Goal: Task Accomplishment & Management: Use online tool/utility

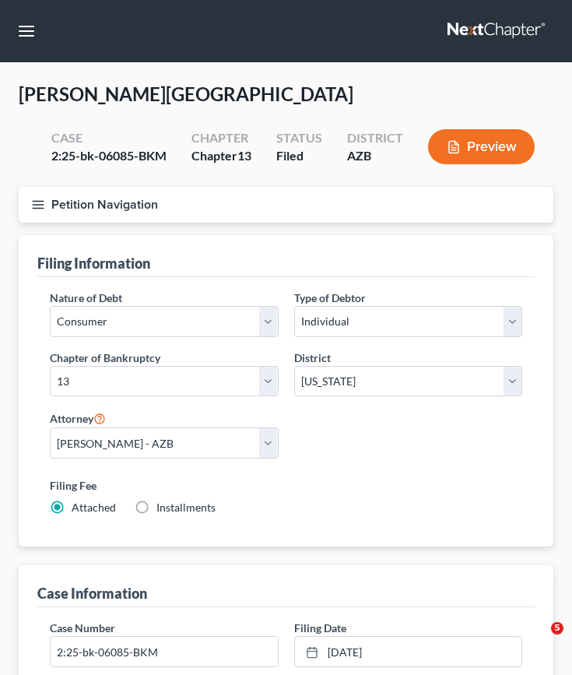
select select "1"
select select "0"
select select "3"
select select "4"
select select "0"
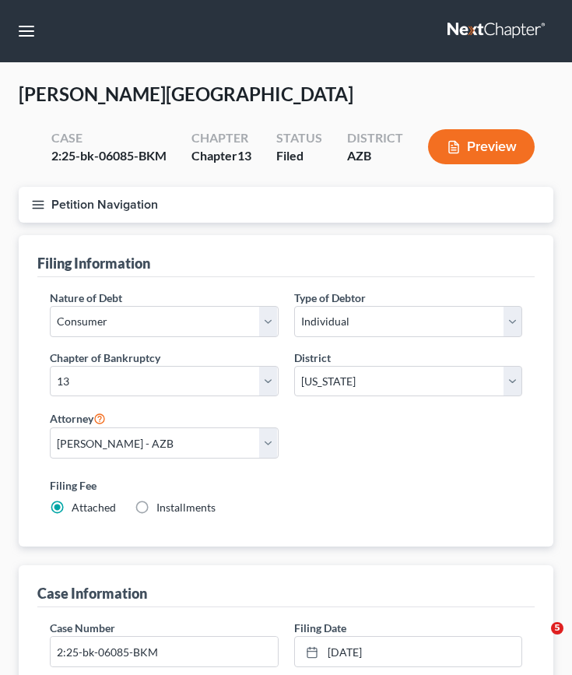
select select "3"
click at [30, 33] on button "button" at bounding box center [26, 31] width 28 height 28
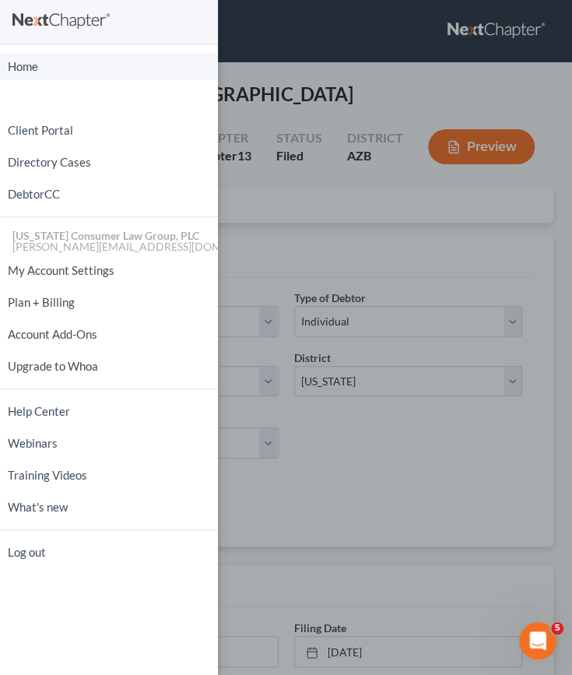
click at [100, 68] on link "Home" at bounding box center [109, 66] width 218 height 27
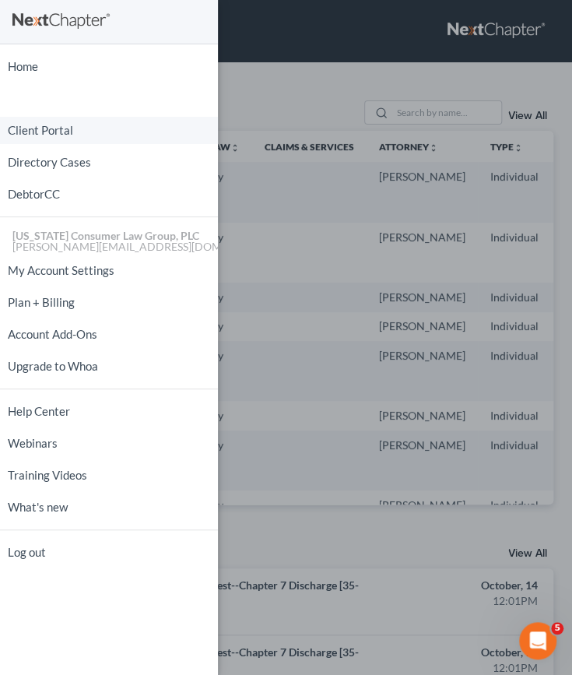
click at [68, 136] on link "Client Portal" at bounding box center [109, 130] width 218 height 27
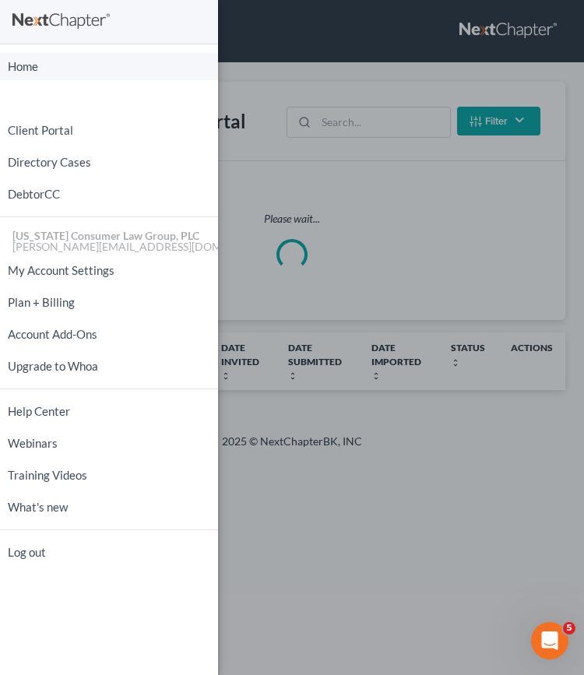
click at [342, 128] on div "Home New Case Client Portal Directory Cases DebtorCC [US_STATE] Consumer Law Gr…" at bounding box center [292, 337] width 584 height 675
click at [39, 68] on link "Home" at bounding box center [109, 66] width 218 height 27
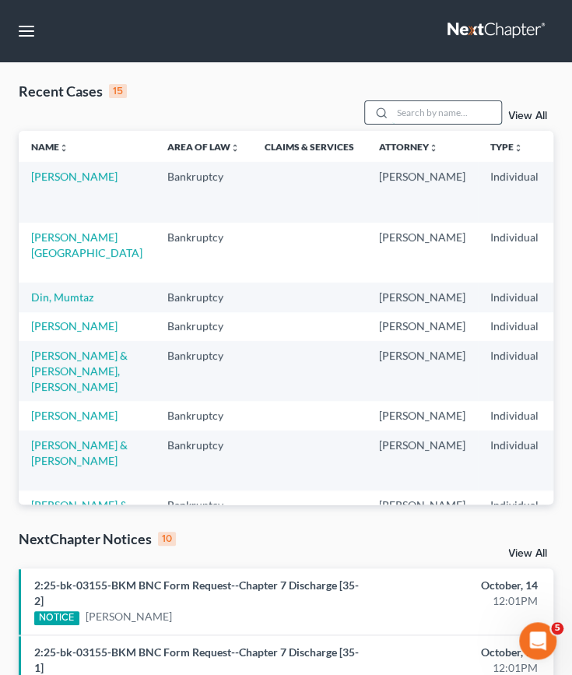
click at [402, 111] on input "search" at bounding box center [446, 112] width 109 height 23
type input "polo"
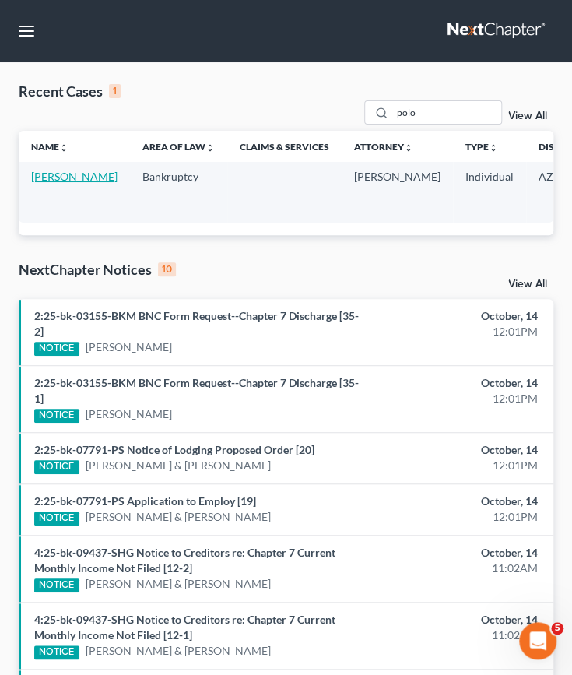
click at [43, 183] on link "[PERSON_NAME]" at bounding box center [74, 176] width 86 height 13
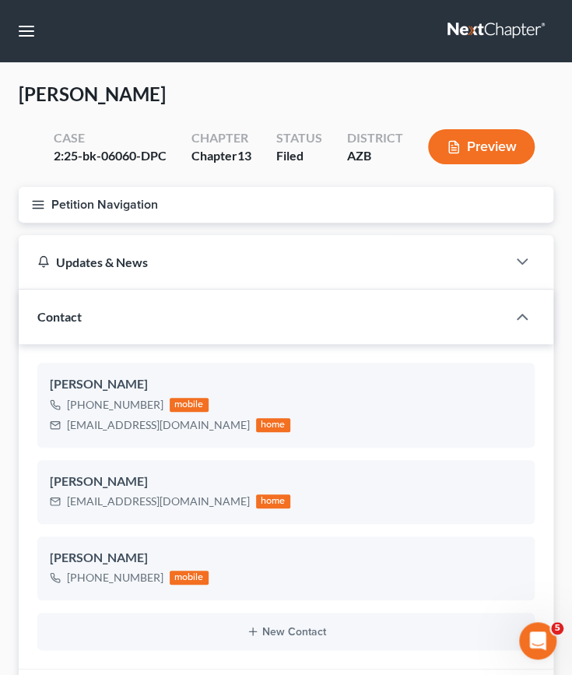
click at [44, 198] on icon "button" at bounding box center [38, 205] width 14 height 14
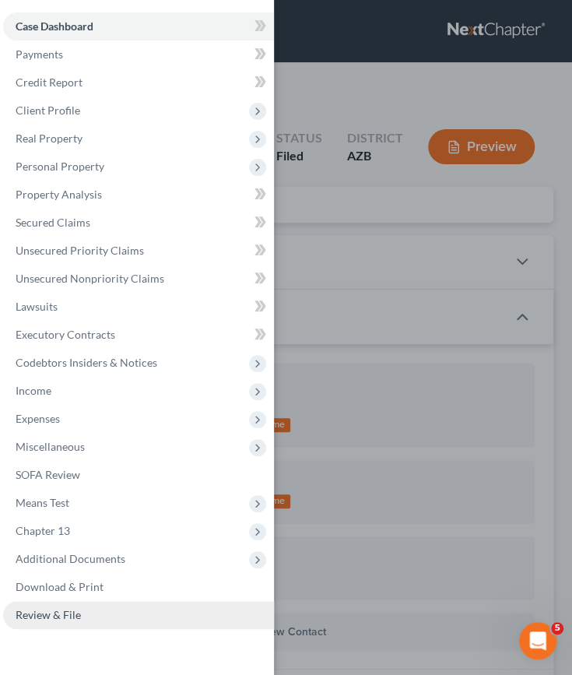
click at [56, 611] on span "Review & File" at bounding box center [48, 614] width 65 height 13
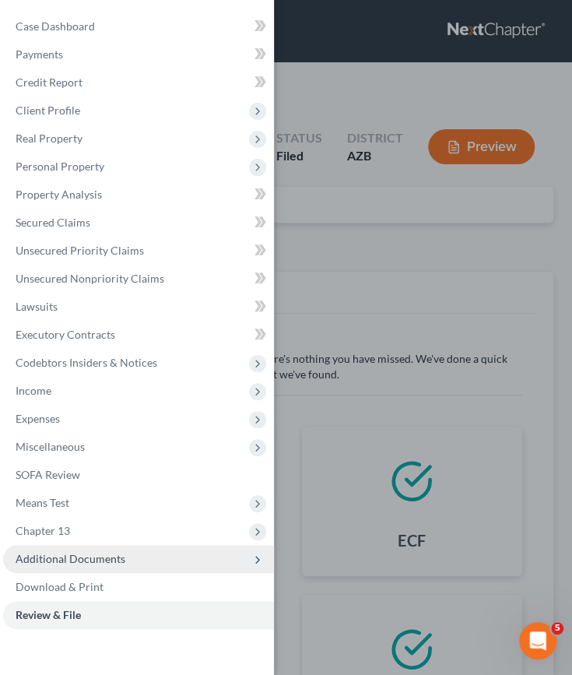
click at [69, 560] on span "Additional Documents" at bounding box center [71, 558] width 110 height 13
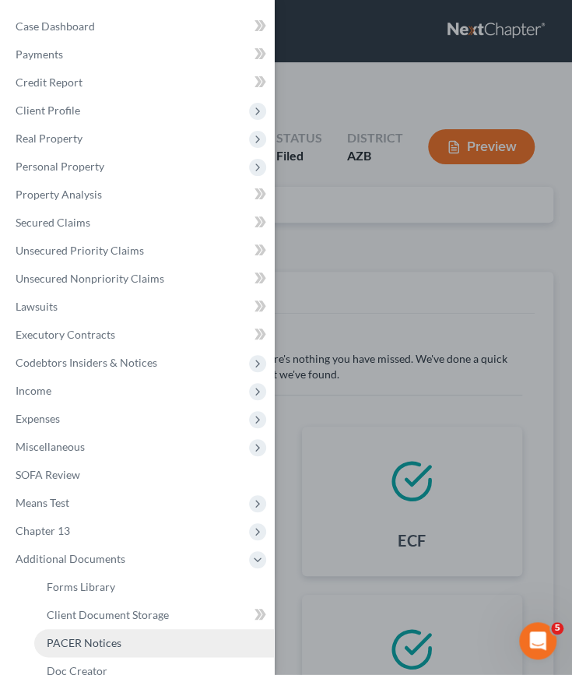
click at [76, 633] on link "PACER Notices" at bounding box center [154, 643] width 240 height 28
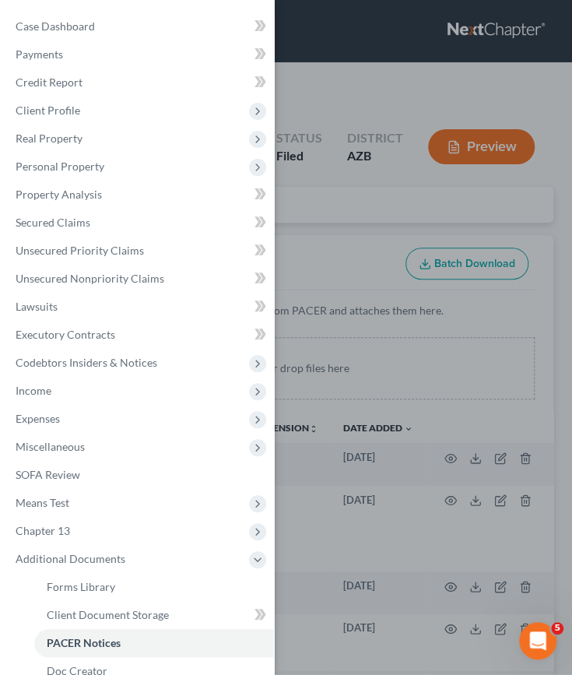
click at [321, 335] on div "Case Dashboard Payments Invoices Payments Payments Credit Report Client Profile" at bounding box center [286, 337] width 572 height 675
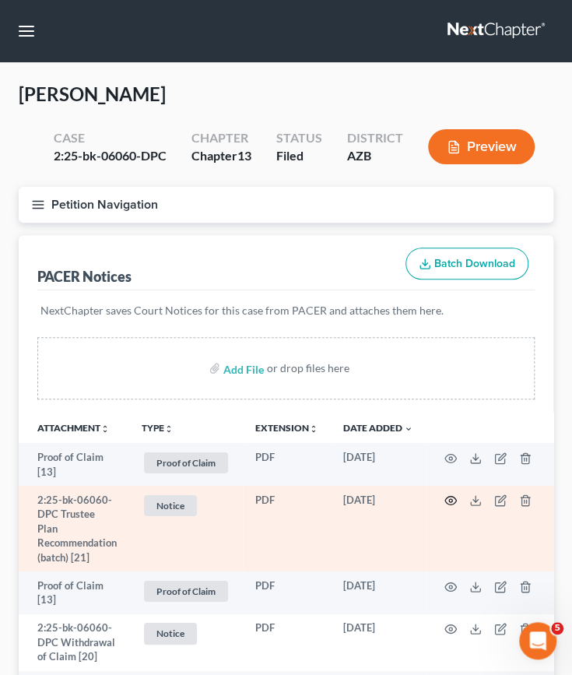
click at [451, 500] on circle "button" at bounding box center [450, 500] width 3 height 3
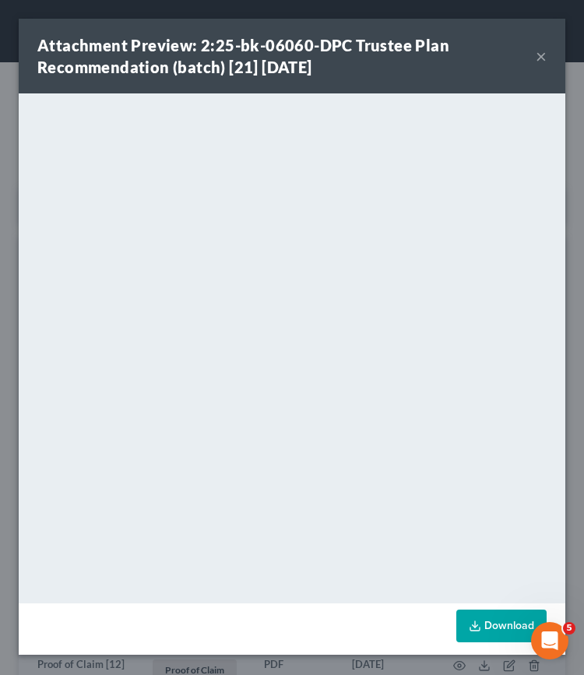
click at [540, 54] on button "×" at bounding box center [540, 56] width 11 height 19
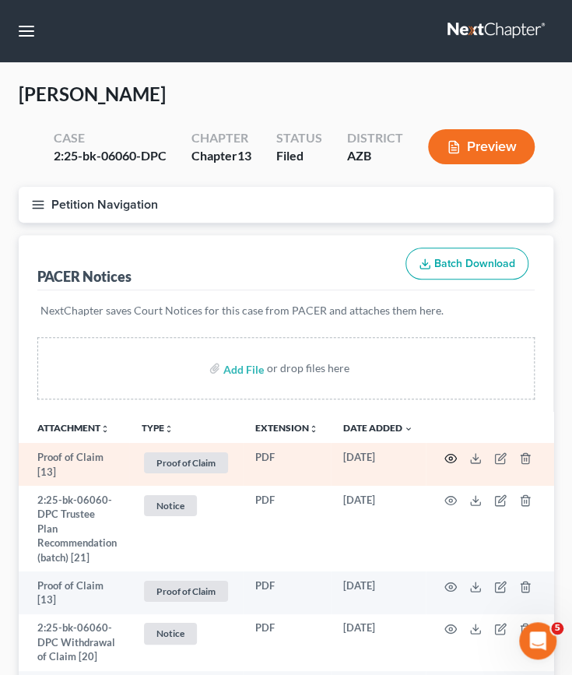
click at [450, 455] on icon "button" at bounding box center [450, 458] width 12 height 12
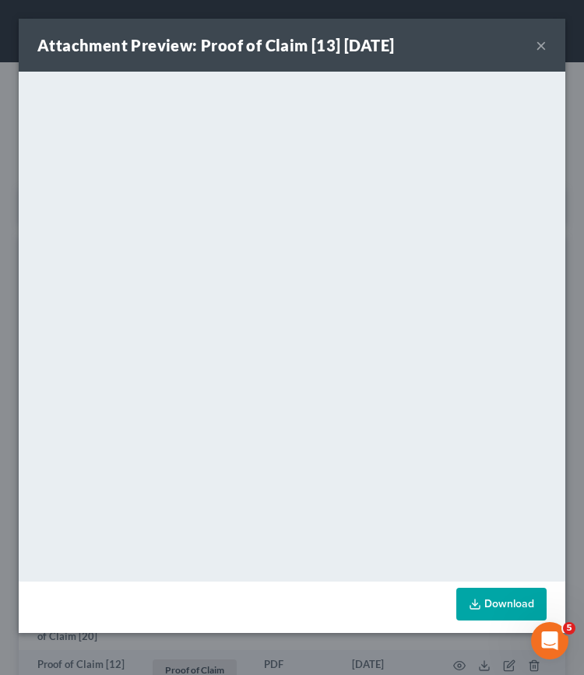
click at [543, 52] on button "×" at bounding box center [540, 45] width 11 height 19
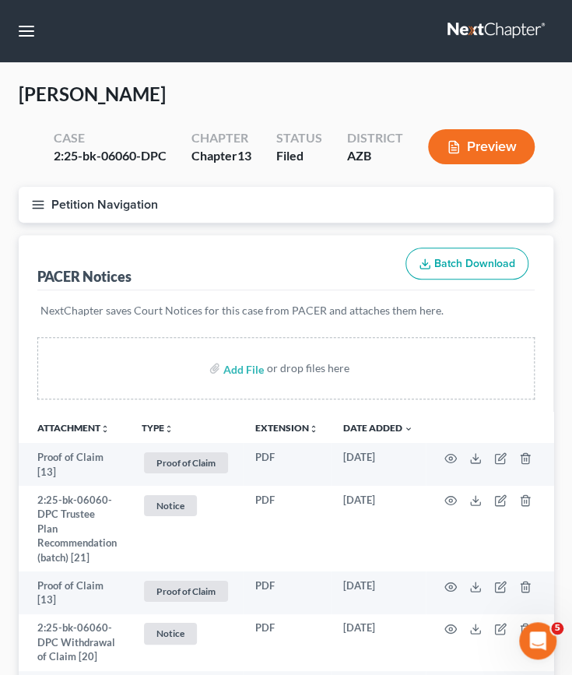
click at [29, 205] on button "Petition Navigation" at bounding box center [286, 205] width 535 height 36
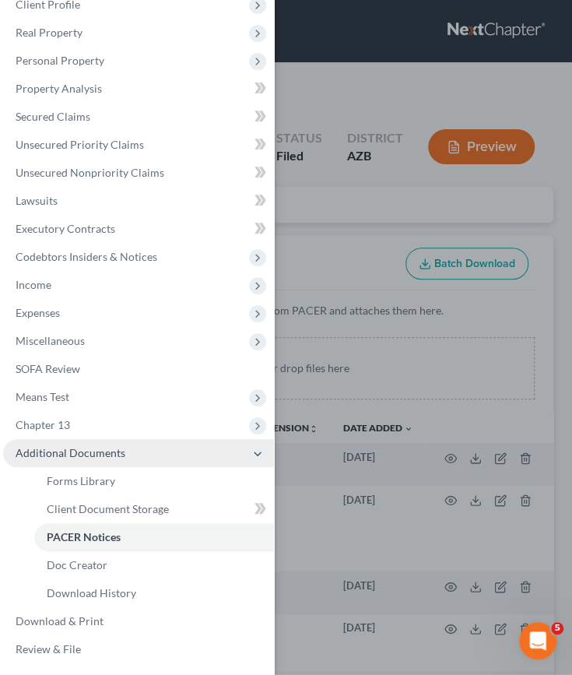
scroll to position [106, 0]
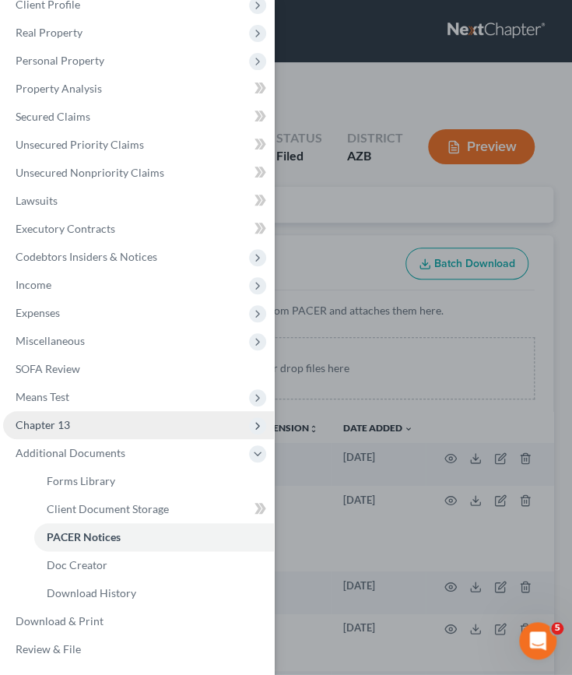
click at [68, 421] on span "Chapter 13" at bounding box center [43, 424] width 54 height 13
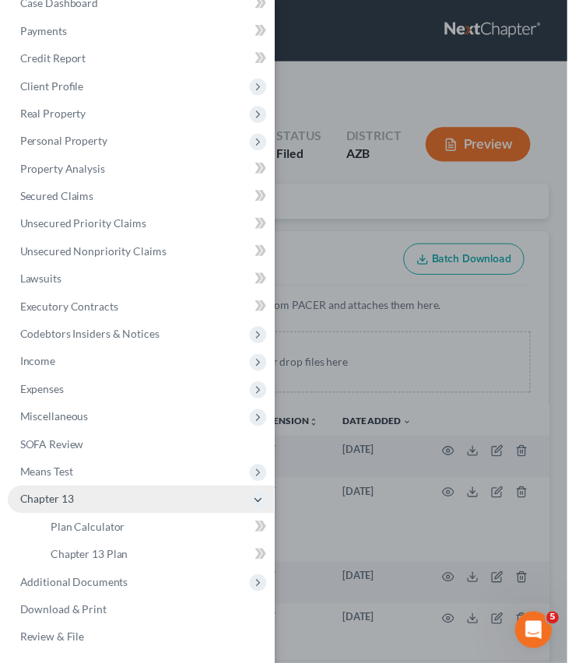
scroll to position [22, 0]
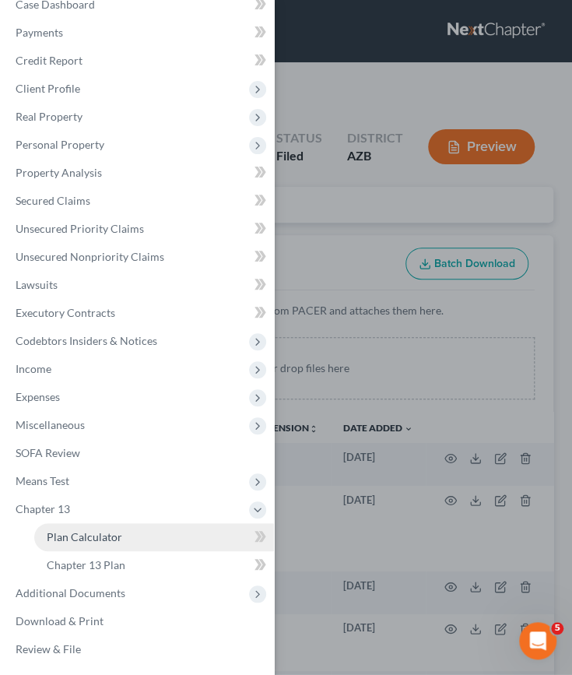
click at [87, 534] on span "Plan Calculator" at bounding box center [84, 536] width 75 height 13
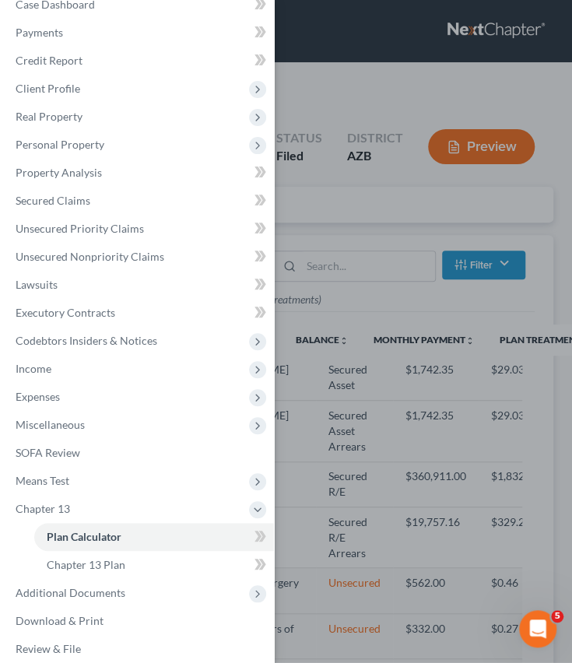
select select "59"
click at [366, 435] on div "Case Dashboard Payments Invoices Payments Payments Credit Report Client Profile" at bounding box center [286, 331] width 572 height 663
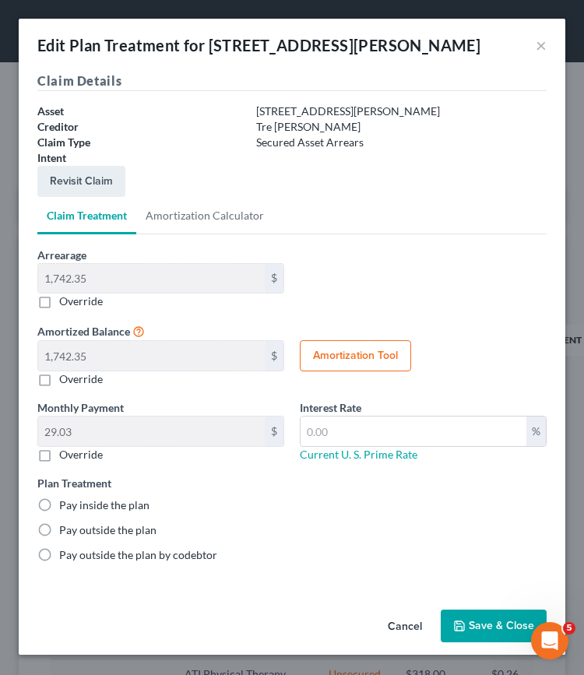
click at [59, 374] on label "Override" at bounding box center [81, 379] width 44 height 16
click at [65, 374] on input "Override" at bounding box center [70, 376] width 10 height 10
checkbox input "true"
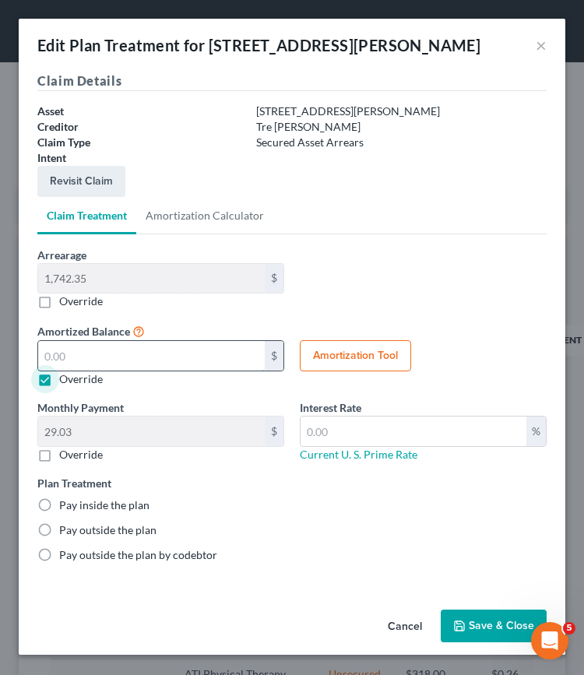
click at [66, 348] on input "text" at bounding box center [151, 356] width 226 height 30
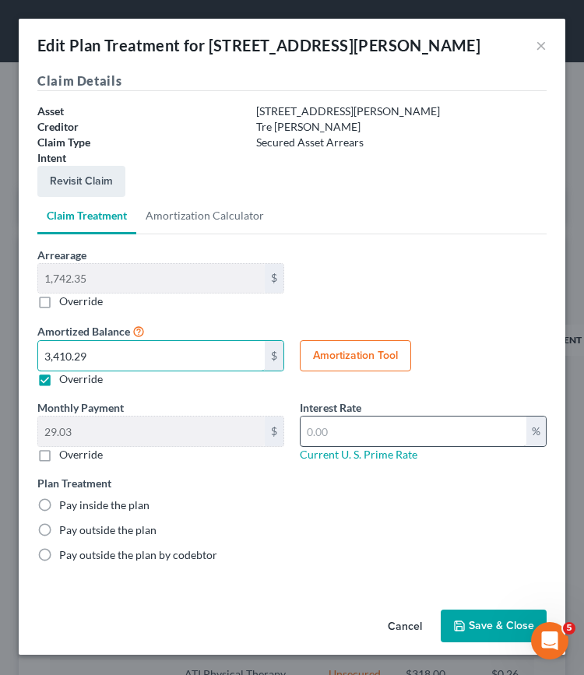
type input "3,410.29"
click at [328, 424] on input "text" at bounding box center [413, 431] width 226 height 30
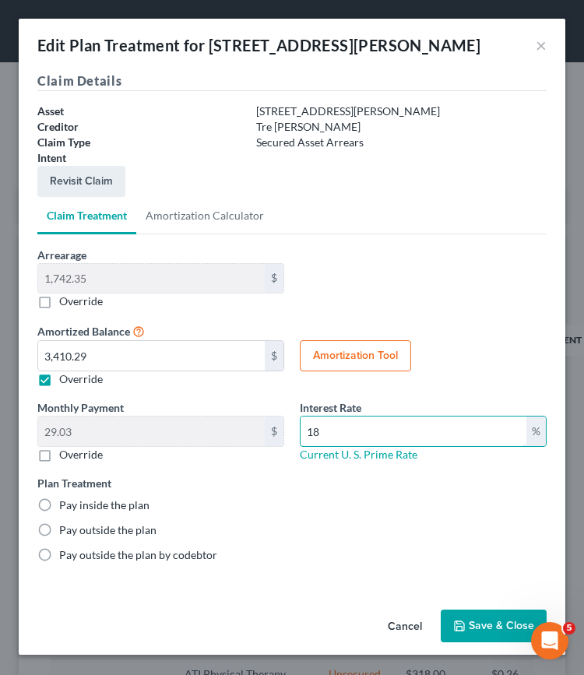
type input "18"
click at [358, 351] on button "Amortization Tool" at bounding box center [355, 355] width 111 height 31
type input "1,742.35"
type input "18"
type input "60"
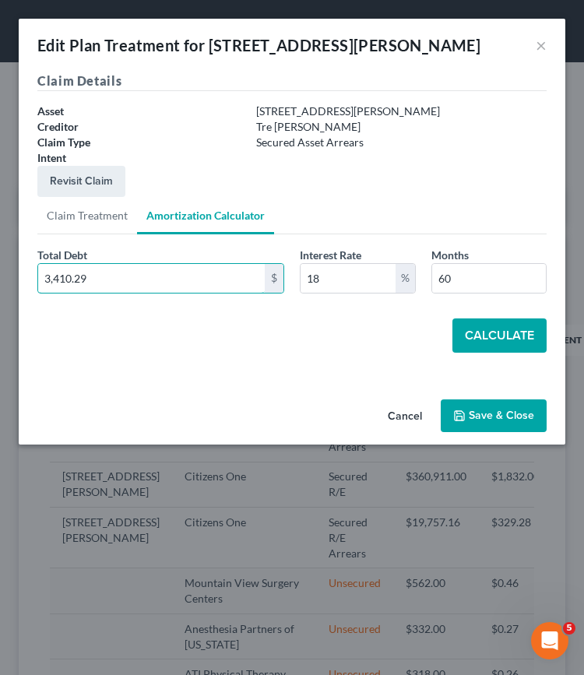
type input "3,410.29"
click at [481, 332] on button "Calculate" at bounding box center [499, 335] width 94 height 34
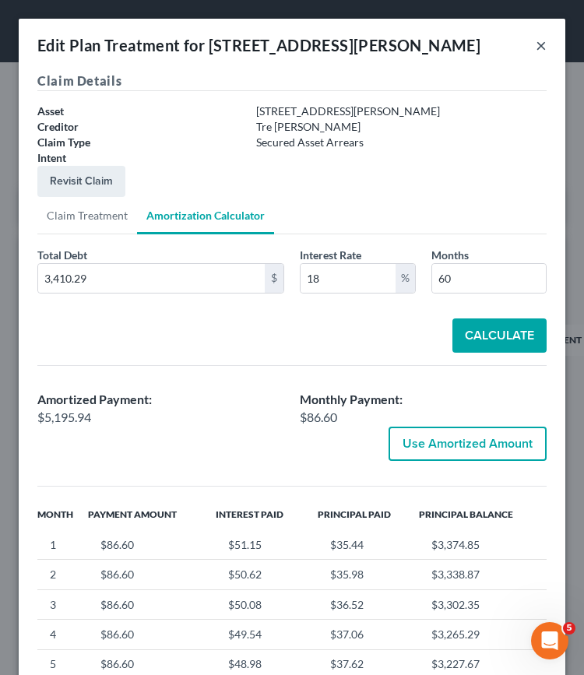
click at [535, 47] on button "×" at bounding box center [540, 45] width 11 height 19
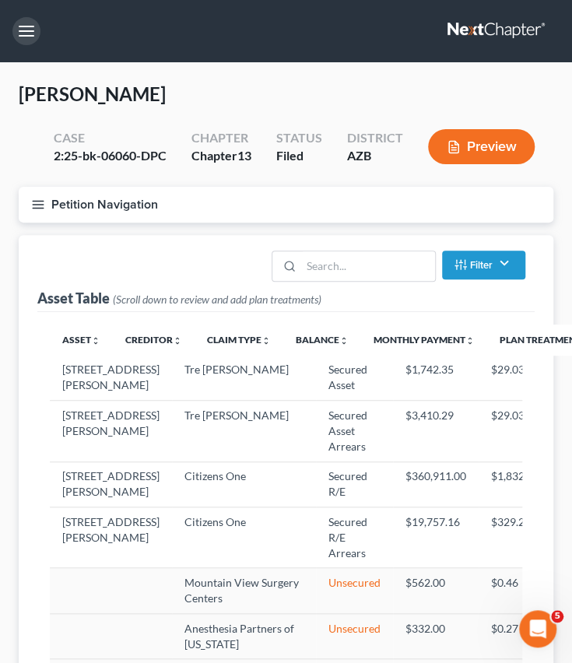
click at [23, 24] on button "button" at bounding box center [26, 31] width 28 height 28
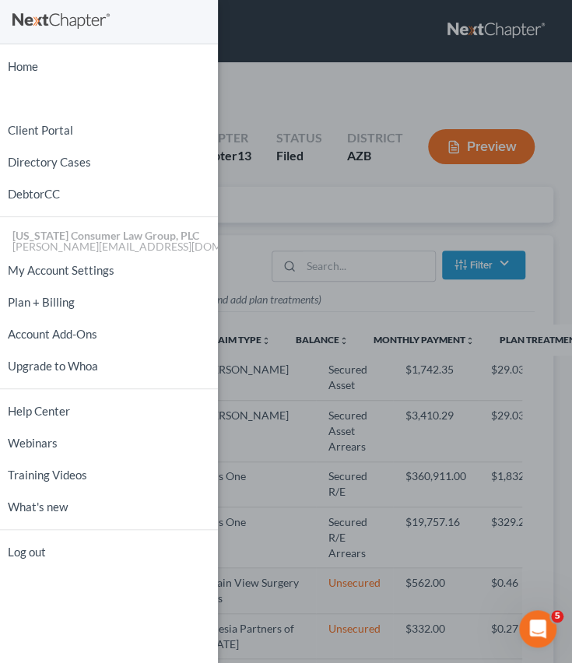
click at [251, 420] on div "Home New Case Client Portal Directory Cases DebtorCC [US_STATE] Consumer Law Gr…" at bounding box center [286, 331] width 572 height 663
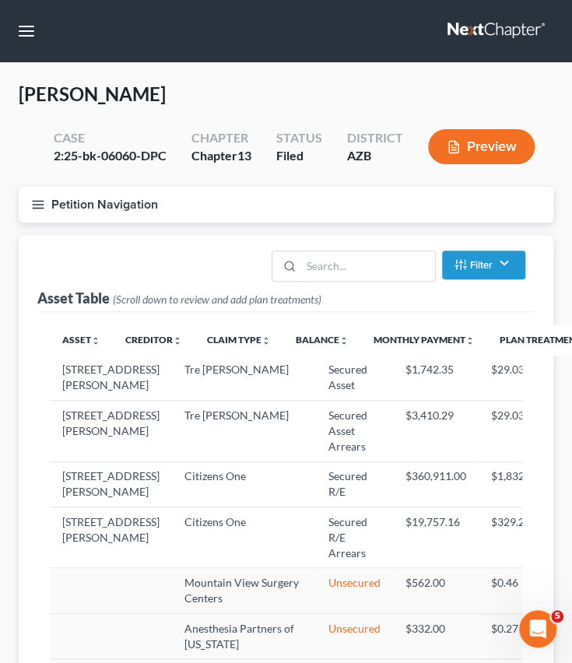
click at [31, 200] on icon "button" at bounding box center [38, 205] width 14 height 14
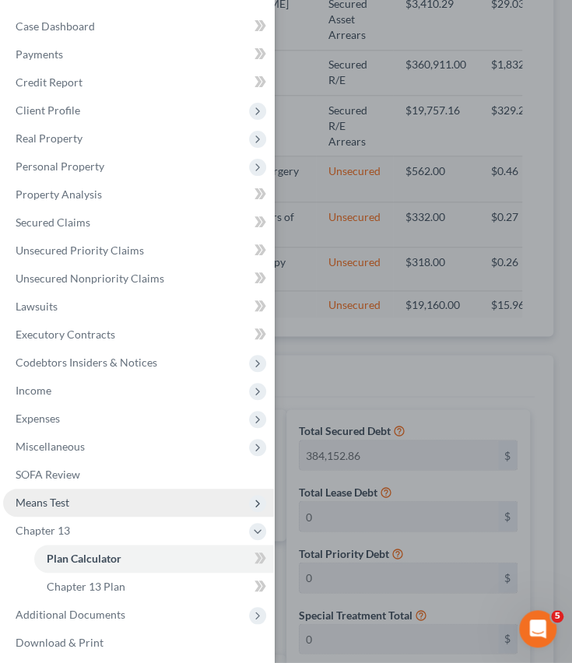
click at [79, 498] on span "Means Test" at bounding box center [138, 503] width 271 height 28
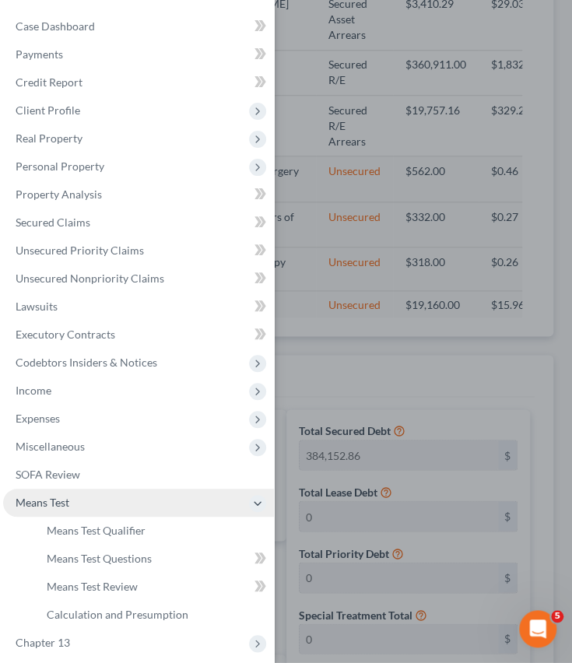
scroll to position [90, 0]
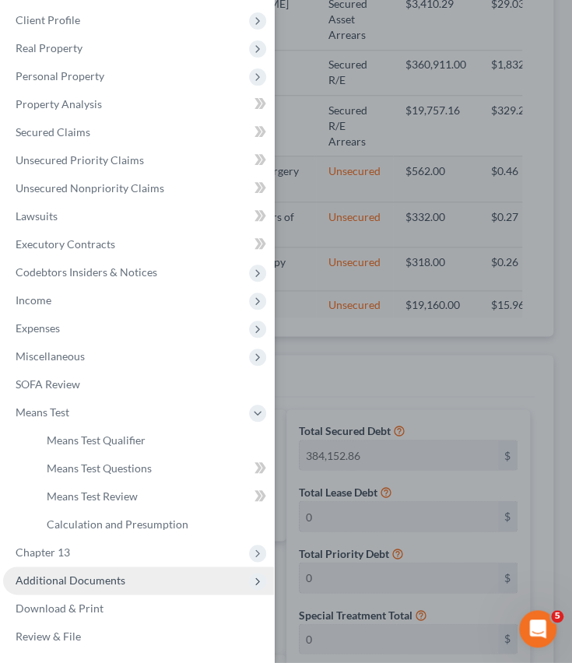
click at [52, 579] on span "Additional Documents" at bounding box center [71, 580] width 110 height 13
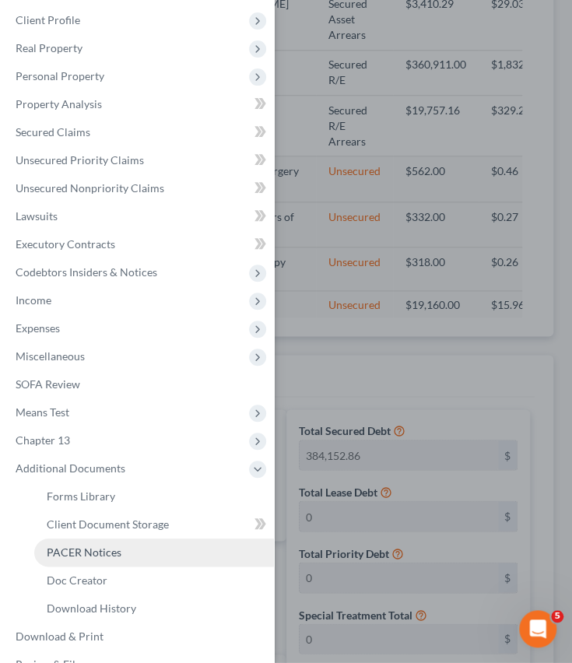
click at [61, 558] on span "PACER Notices" at bounding box center [84, 552] width 75 height 13
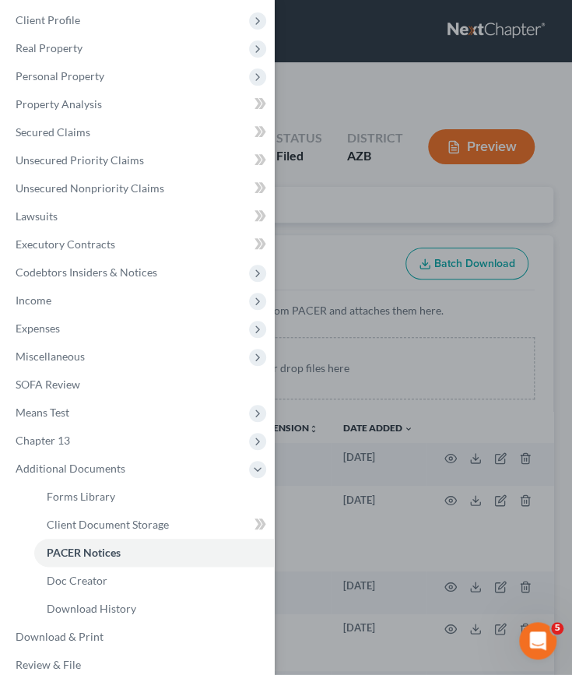
click at [312, 475] on div "Case Dashboard Payments Invoices Payments Payments Credit Report Client Profile" at bounding box center [286, 337] width 572 height 675
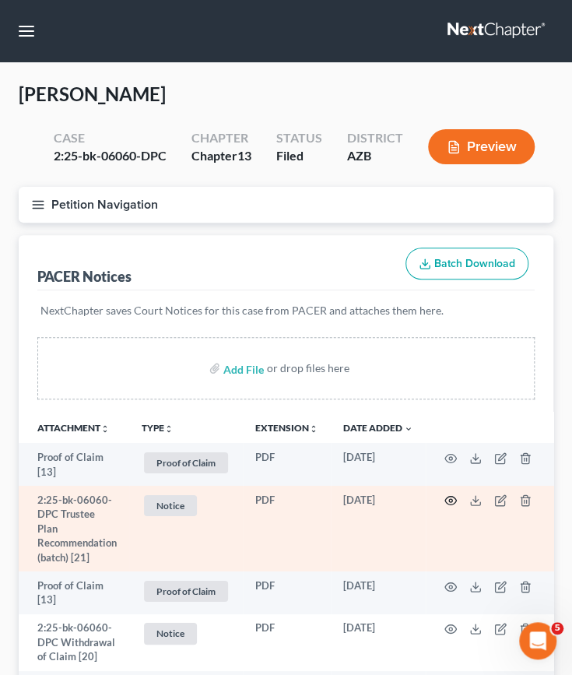
click at [448, 494] on icon "button" at bounding box center [450, 500] width 12 height 12
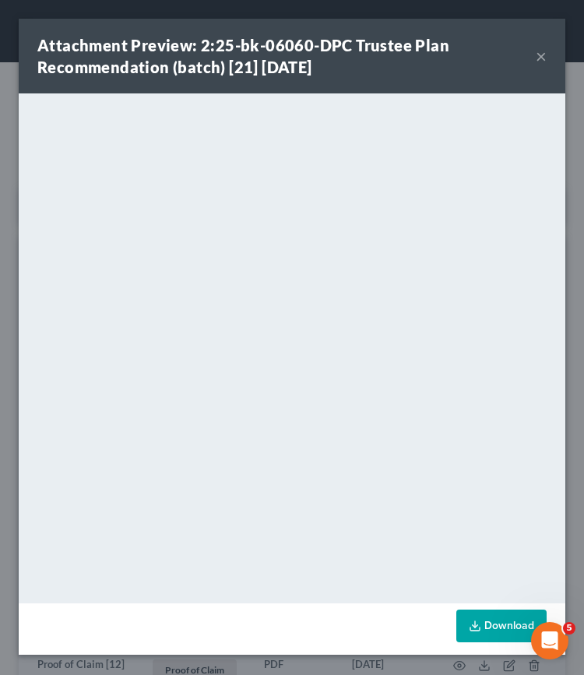
click at [540, 54] on button "×" at bounding box center [540, 56] width 11 height 19
